Goal: Browse casually

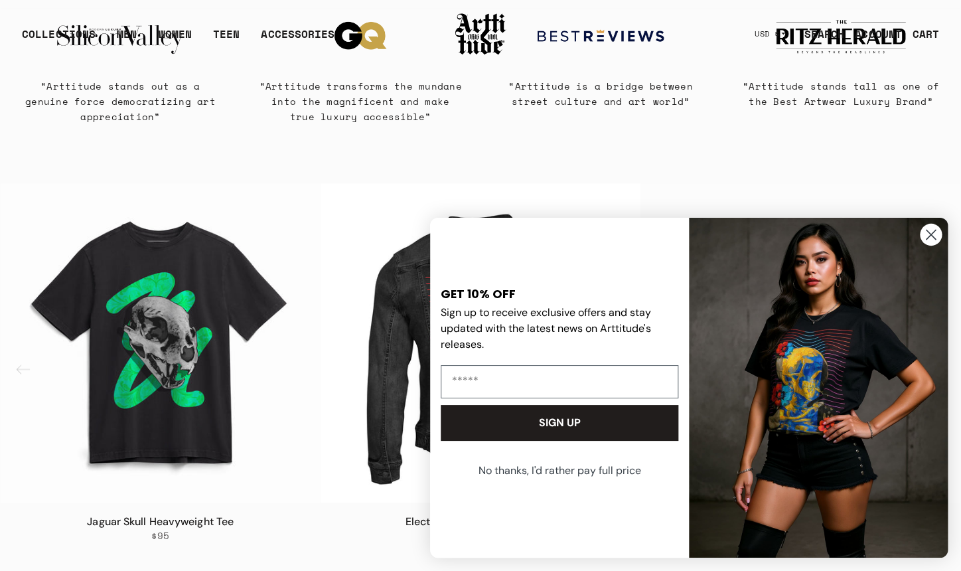
scroll to position [669, 0]
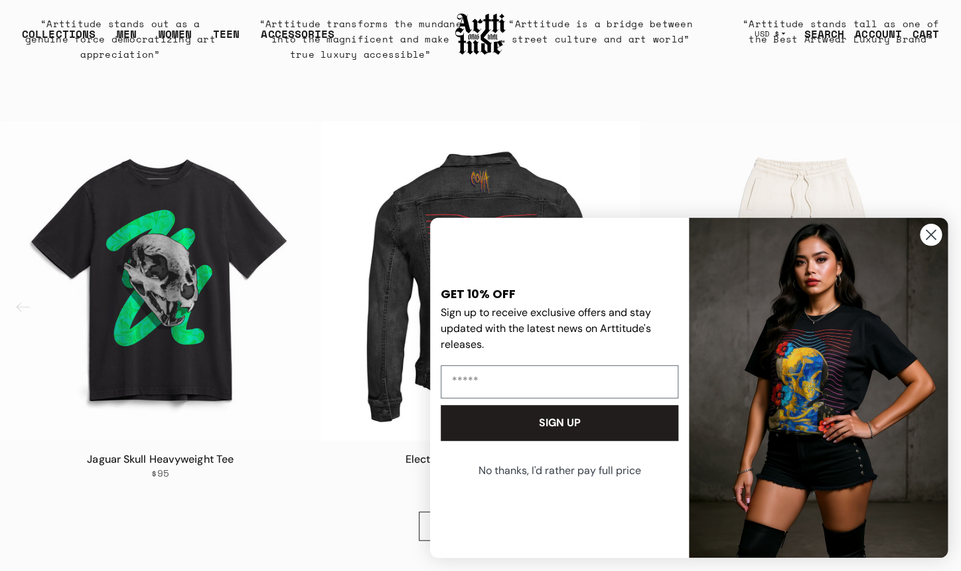
click at [929, 238] on circle "Close dialog" at bounding box center [931, 235] width 22 height 22
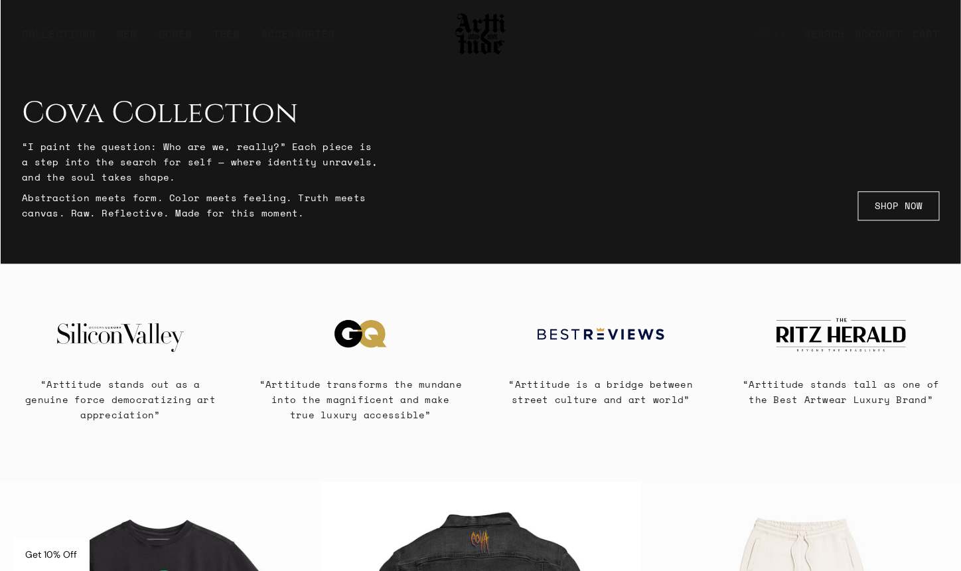
scroll to position [0, 0]
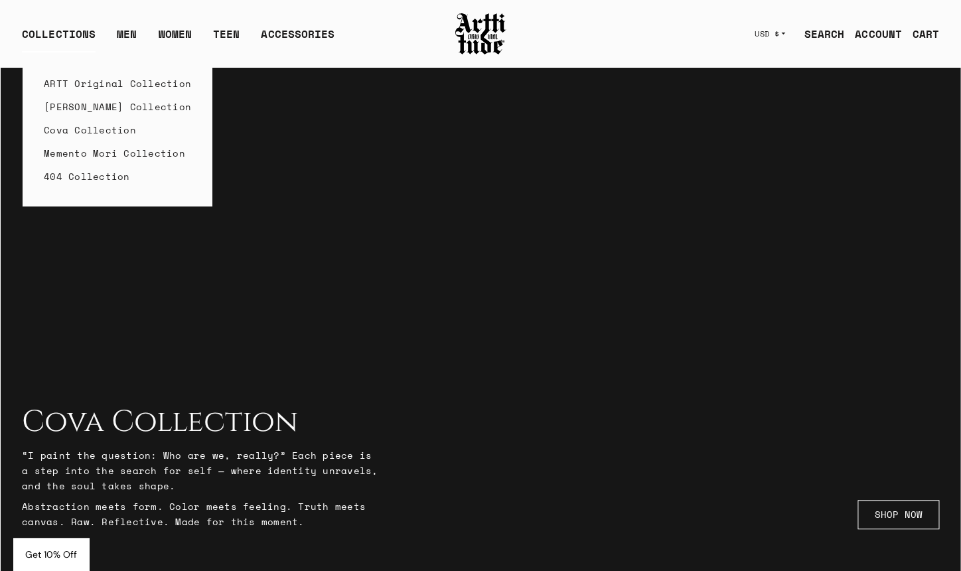
click at [66, 77] on link "ARTT Original Collection" at bounding box center [117, 83] width 147 height 23
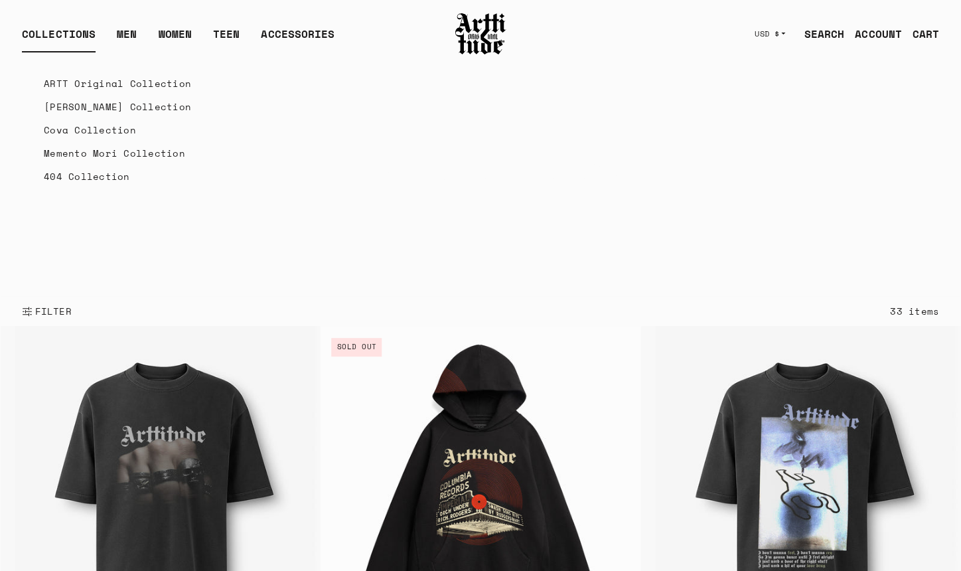
click at [94, 112] on link "[PERSON_NAME] Collection" at bounding box center [117, 106] width 147 height 23
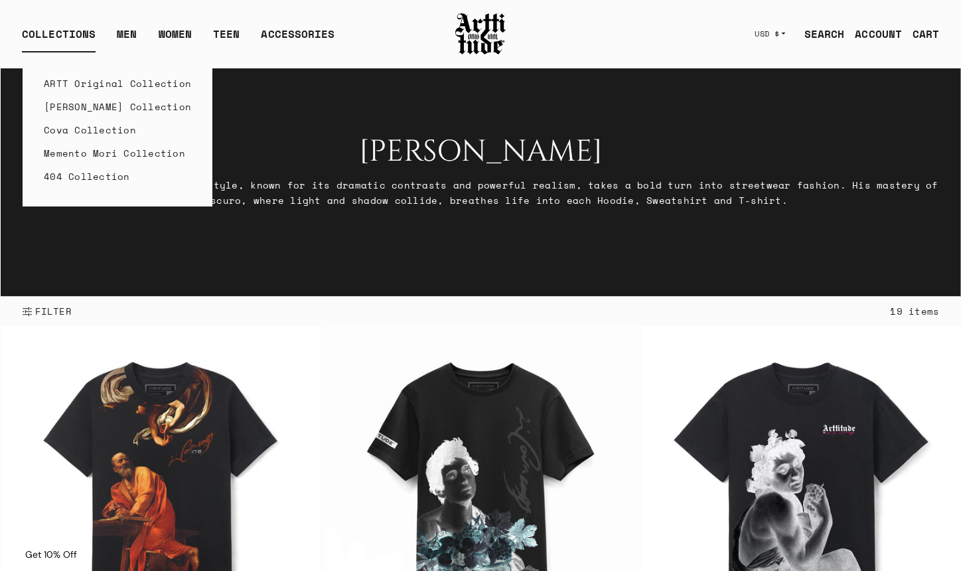
click at [79, 87] on link "ARTT Original Collection" at bounding box center [117, 83] width 147 height 23
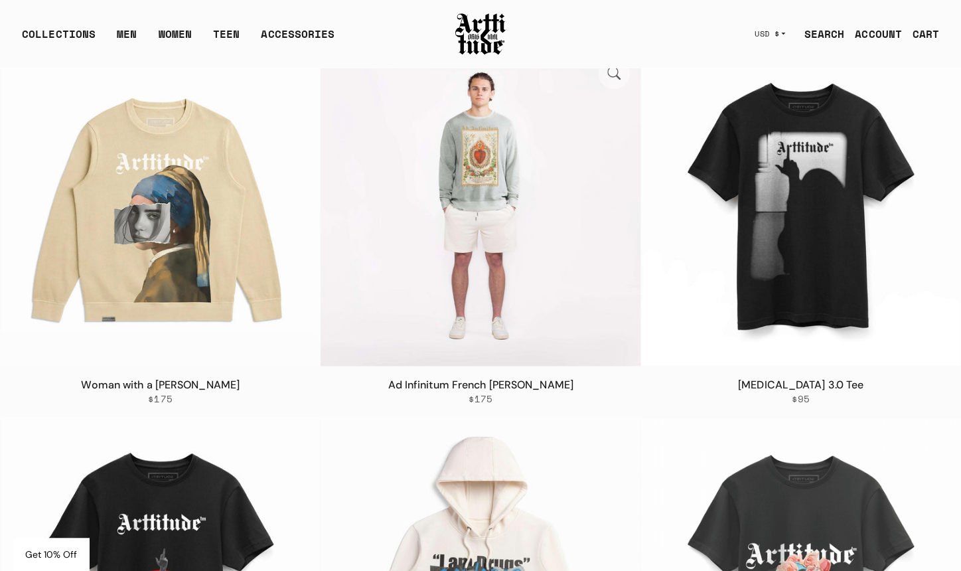
scroll to position [2710, 0]
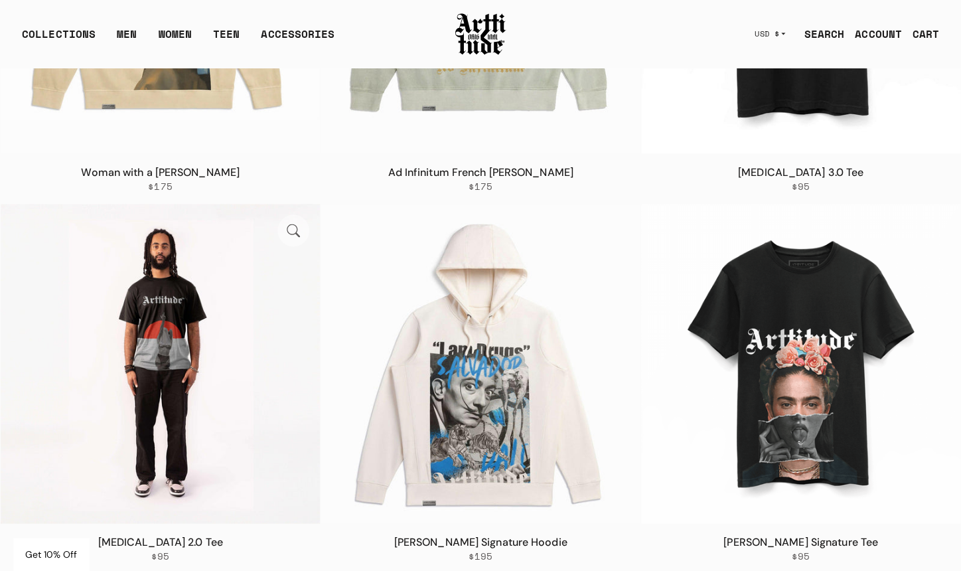
click at [195, 331] on img at bounding box center [160, 363] width 319 height 319
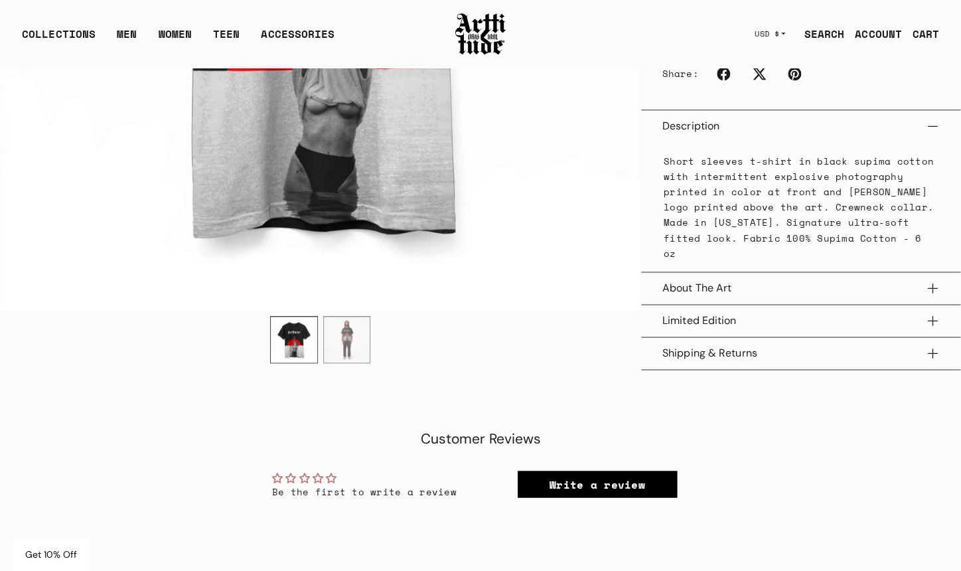
scroll to position [521, 0]
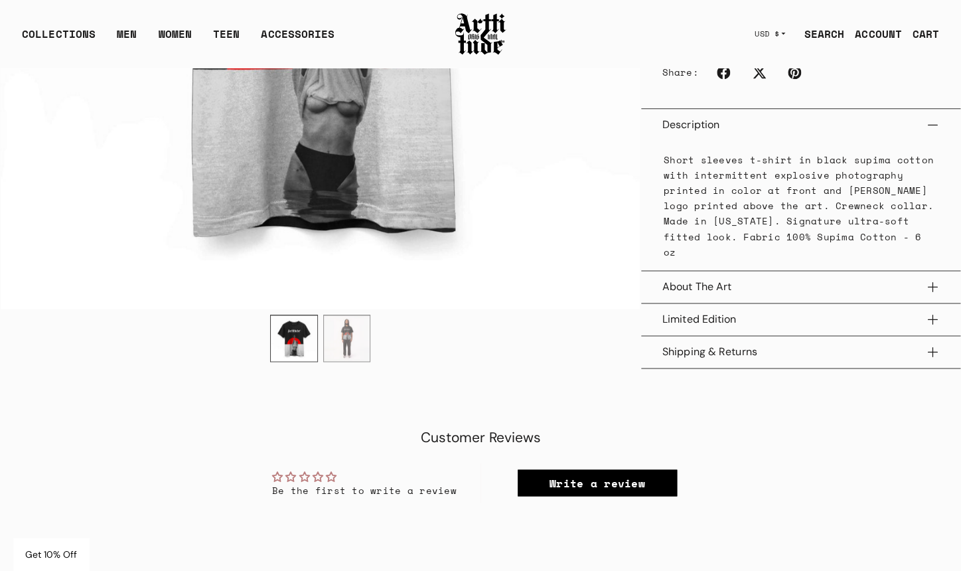
click at [692, 333] on button "Limited Edition" at bounding box center [801, 319] width 277 height 32
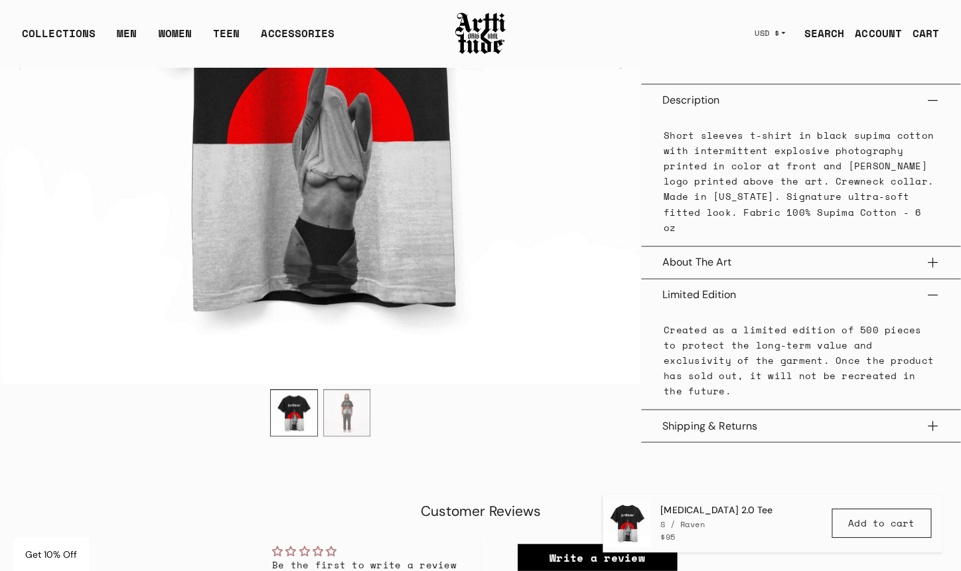
scroll to position [511, 0]
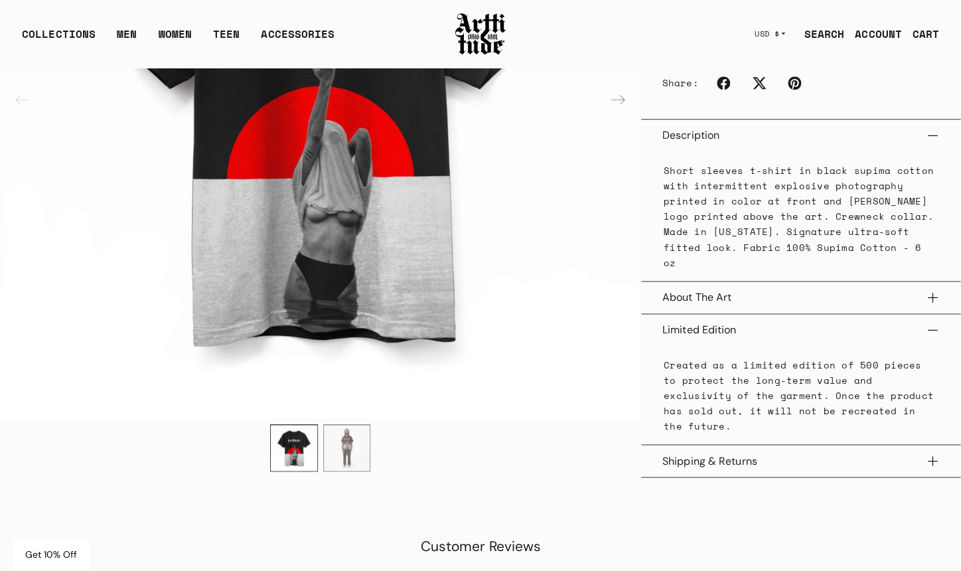
click at [711, 313] on button "About The Art" at bounding box center [801, 298] width 277 height 32
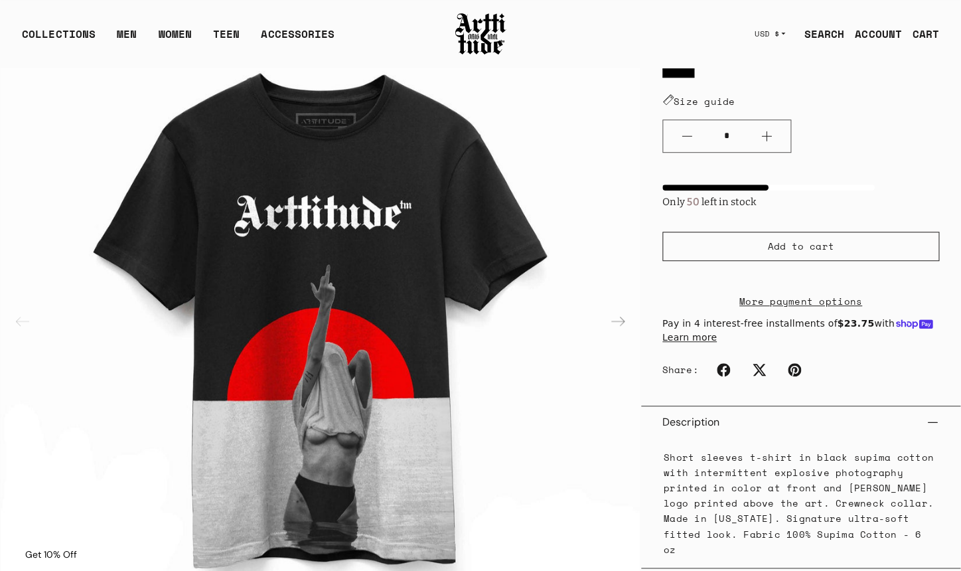
scroll to position [0, 0]
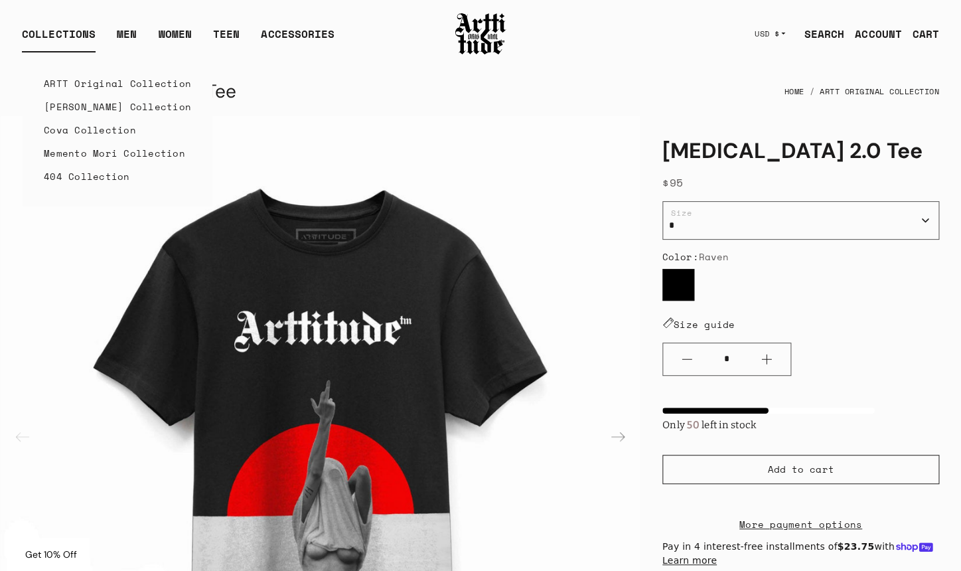
click at [92, 85] on link "ARTT Original Collection" at bounding box center [117, 83] width 147 height 23
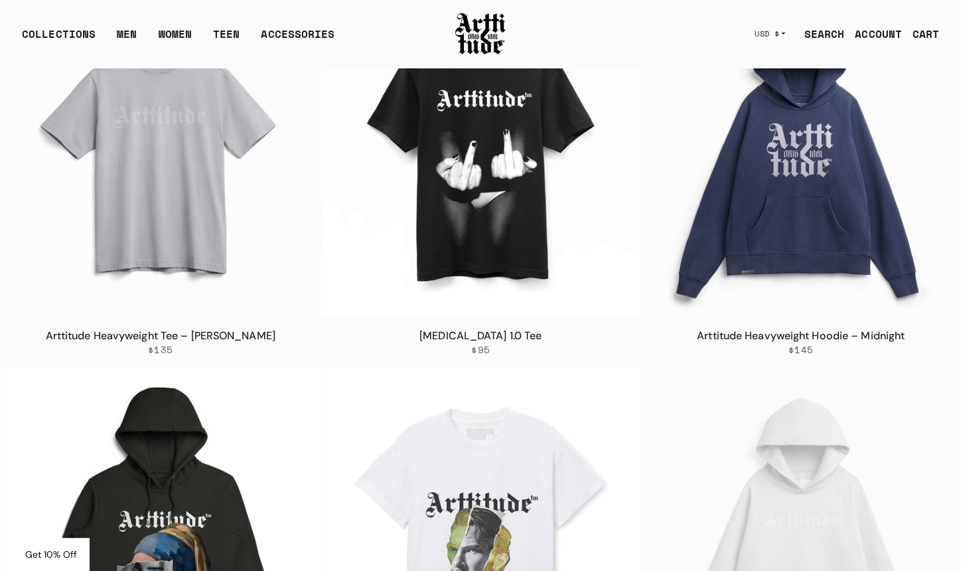
scroll to position [1658, 0]
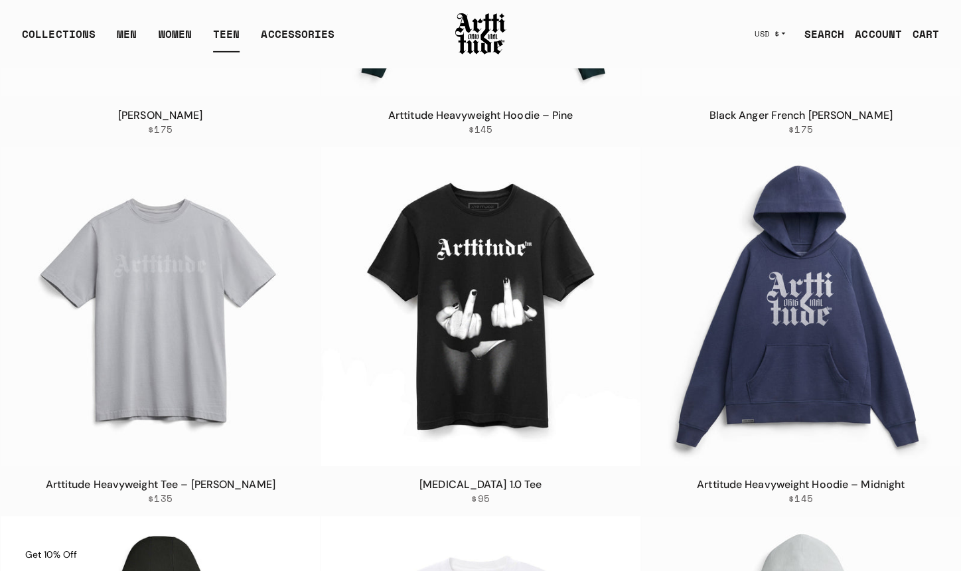
click at [219, 27] on link "TEEN" at bounding box center [226, 39] width 27 height 27
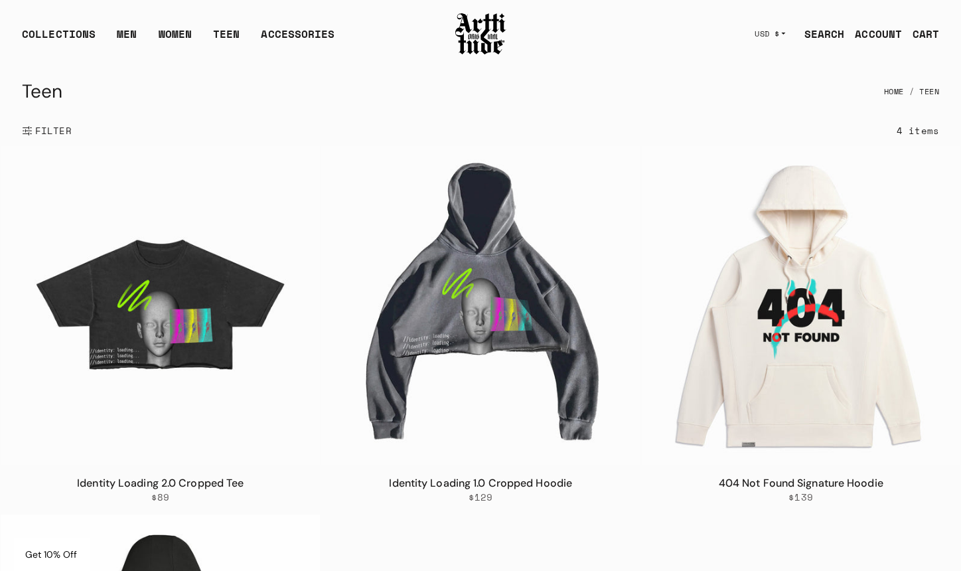
click at [418, 76] on div "Teen Home Teen" at bounding box center [481, 92] width 918 height 32
click at [167, 30] on link "WOMEN" at bounding box center [175, 39] width 34 height 27
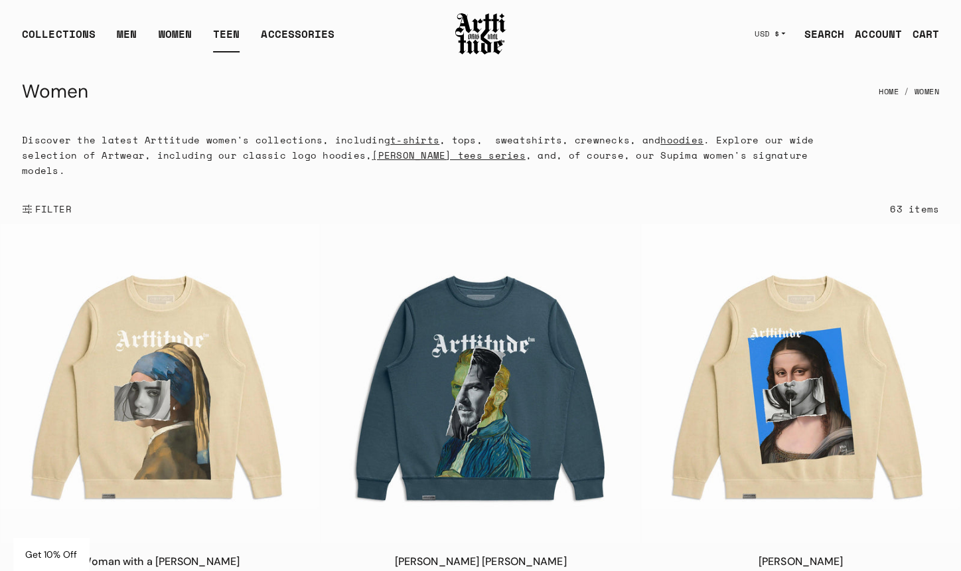
click at [231, 31] on link "TEEN" at bounding box center [226, 39] width 27 height 27
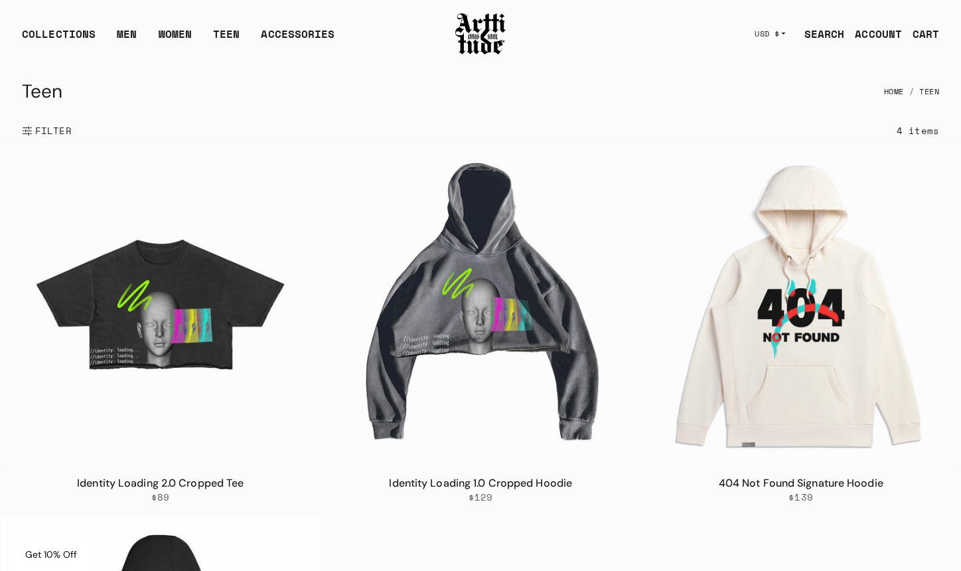
click at [465, 28] on img at bounding box center [480, 33] width 53 height 45
